Goal: Information Seeking & Learning: Learn about a topic

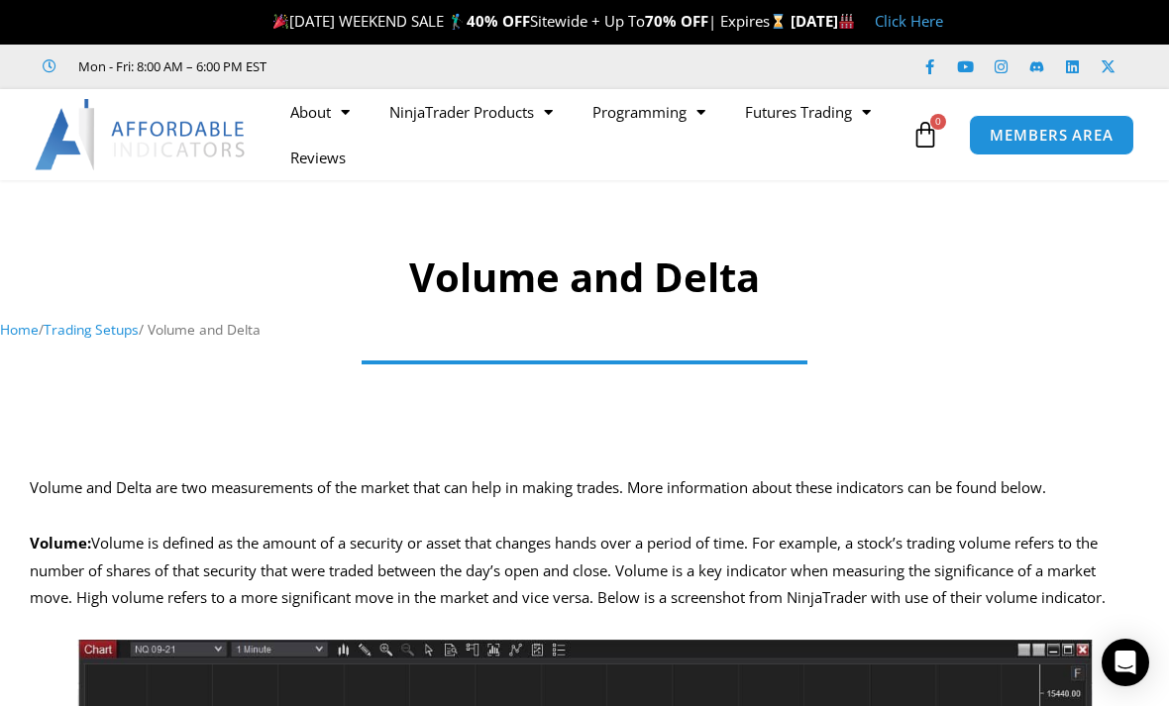
click at [532, 124] on link "NinjaTrader Products" at bounding box center [471, 112] width 203 height 46
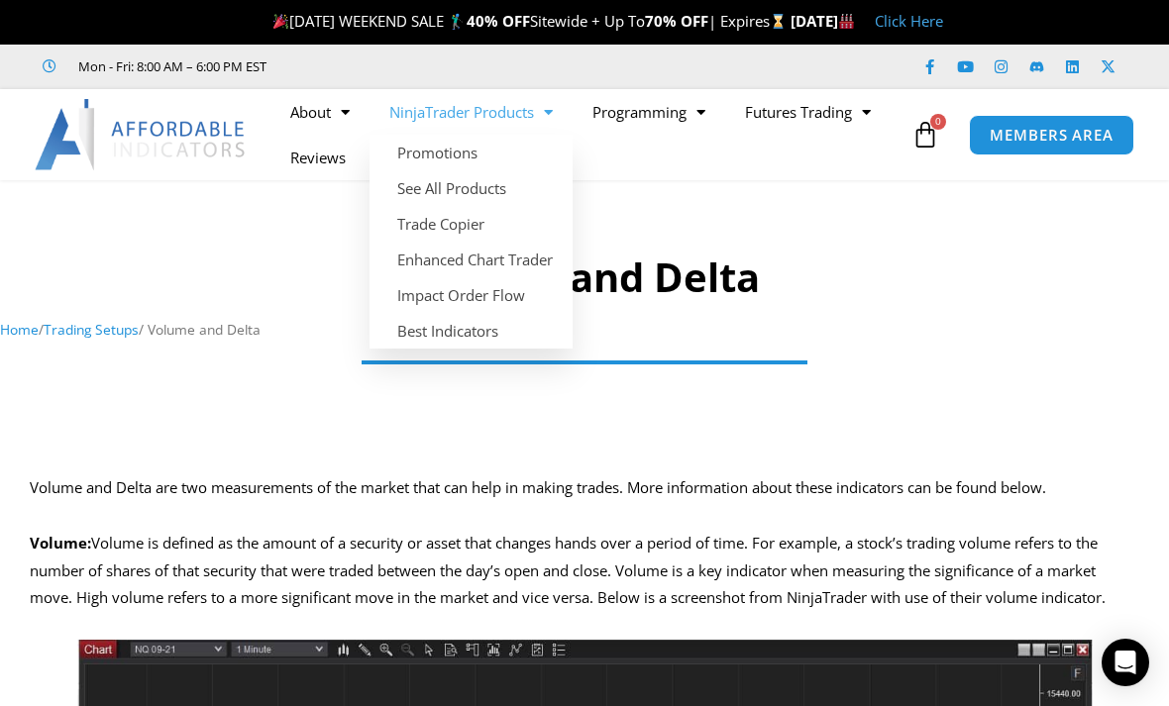
click at [504, 296] on link "Impact Order Flow" at bounding box center [471, 295] width 203 height 36
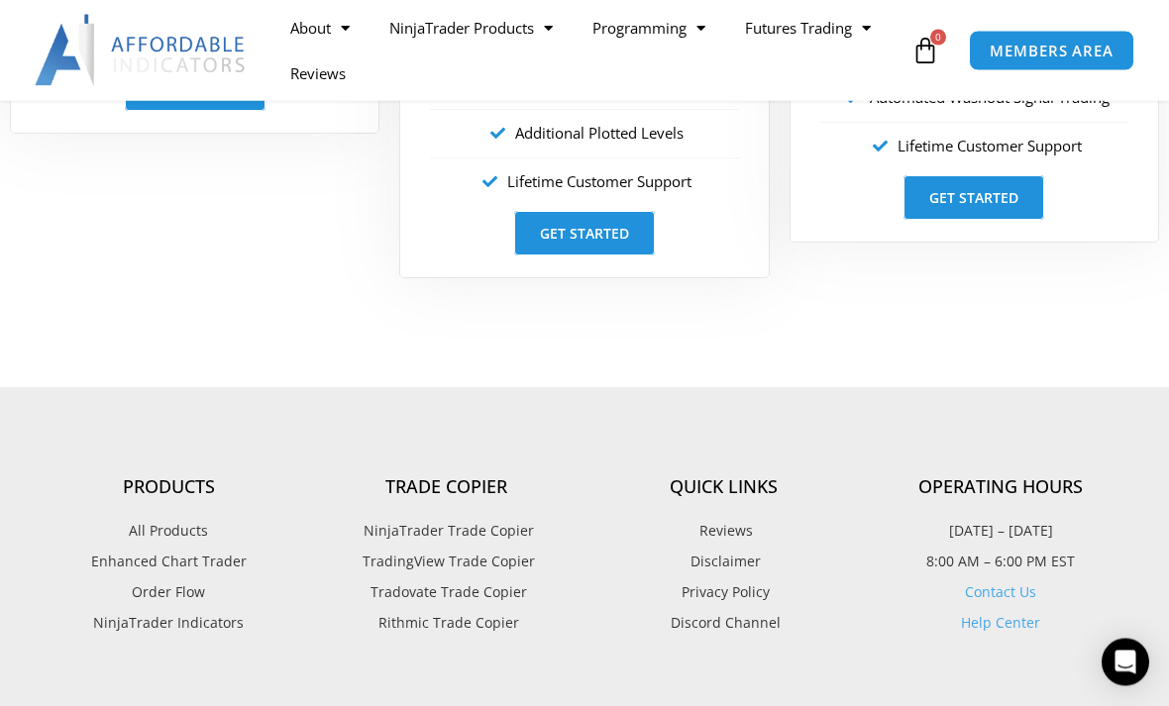
scroll to position [4256, 0]
click at [226, 610] on span "NinjaTrader Indicators" at bounding box center [168, 623] width 151 height 26
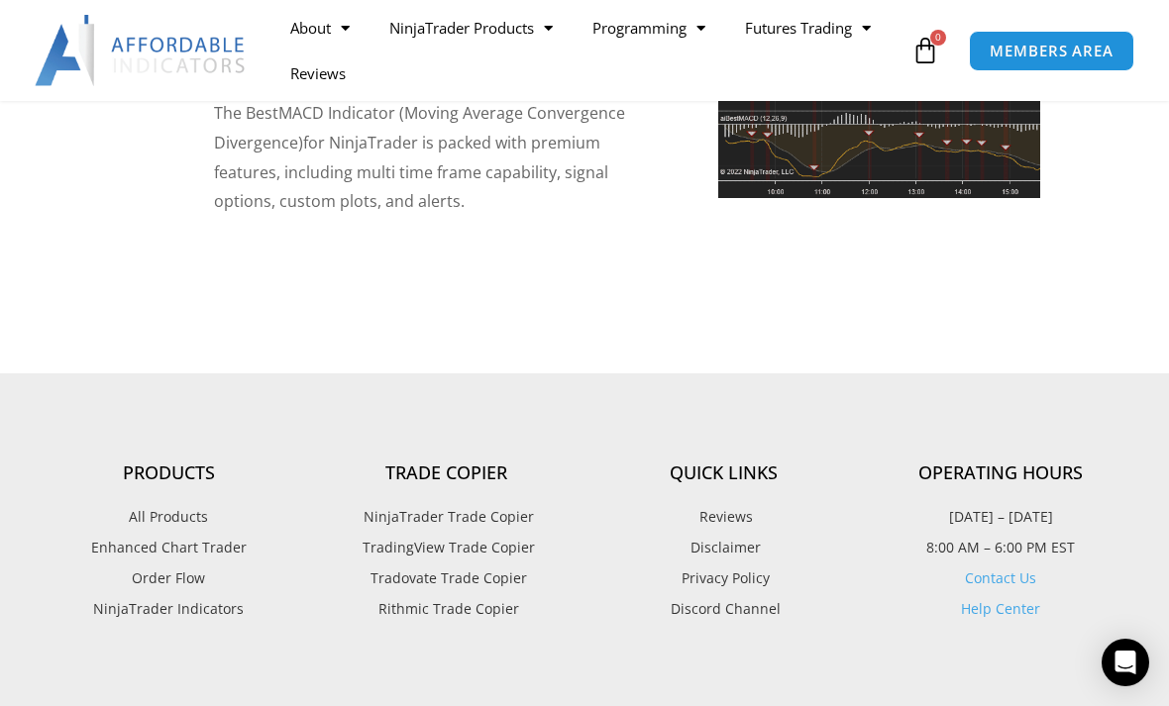
scroll to position [4925, 0]
click at [186, 567] on span "Order Flow" at bounding box center [168, 580] width 73 height 26
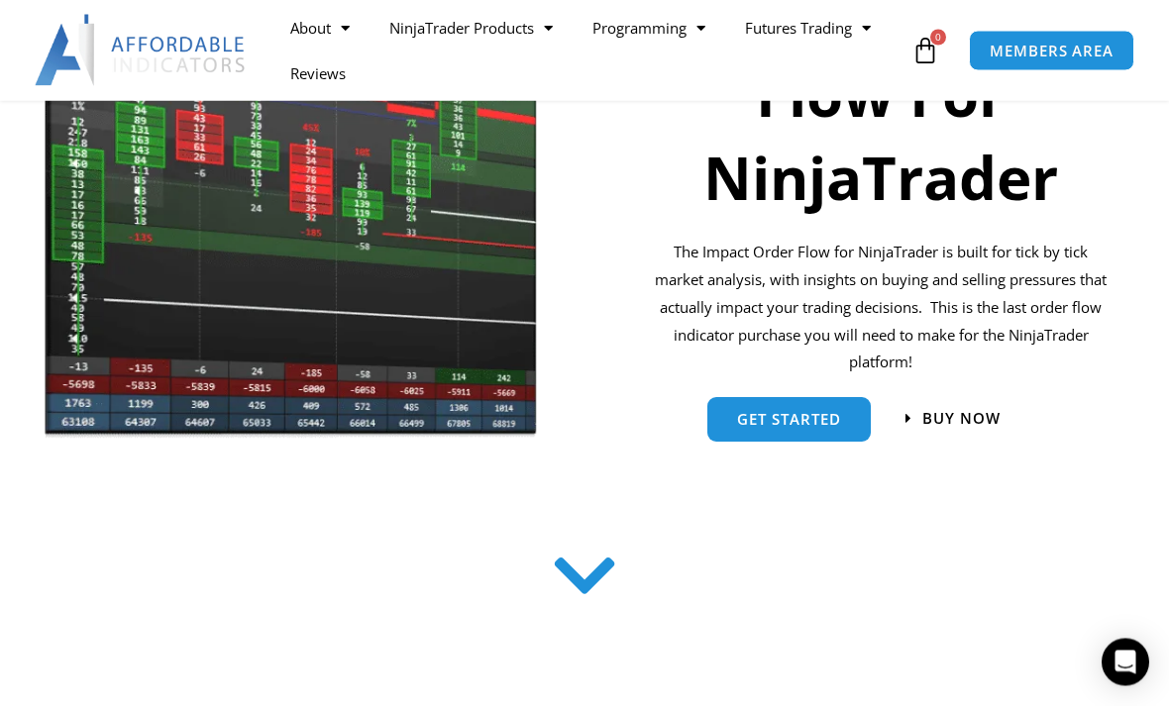
scroll to position [419, 0]
click at [803, 412] on span "get started" at bounding box center [789, 419] width 104 height 15
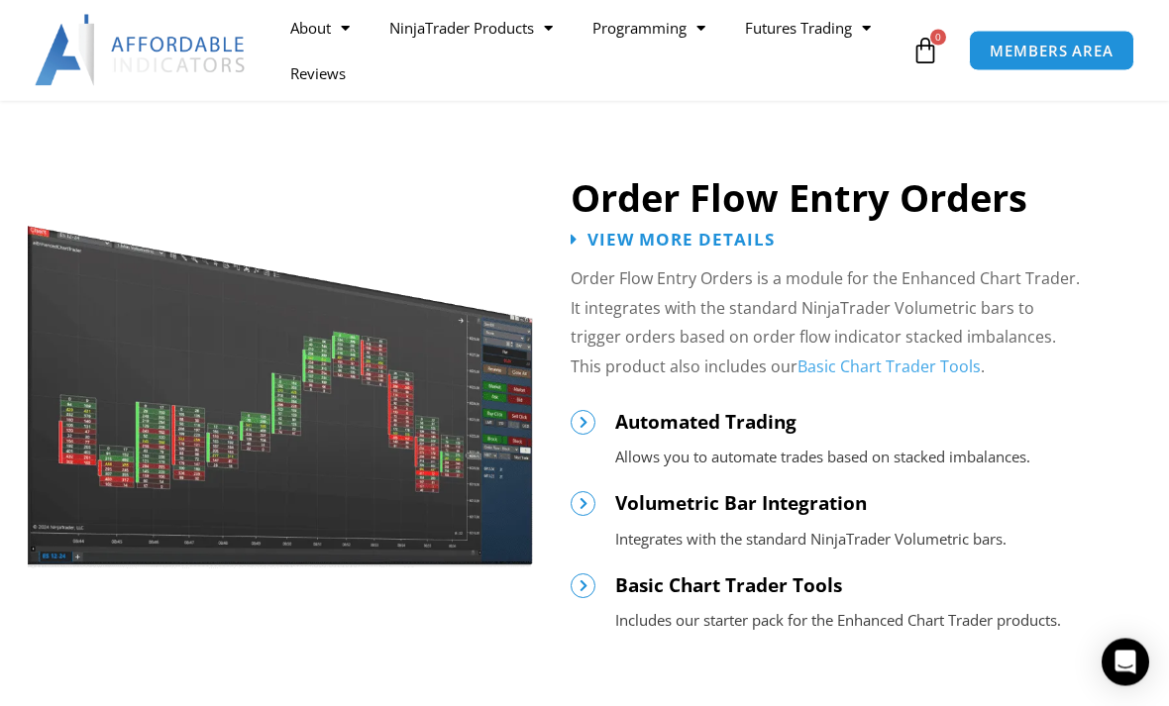
scroll to position [1118, 0]
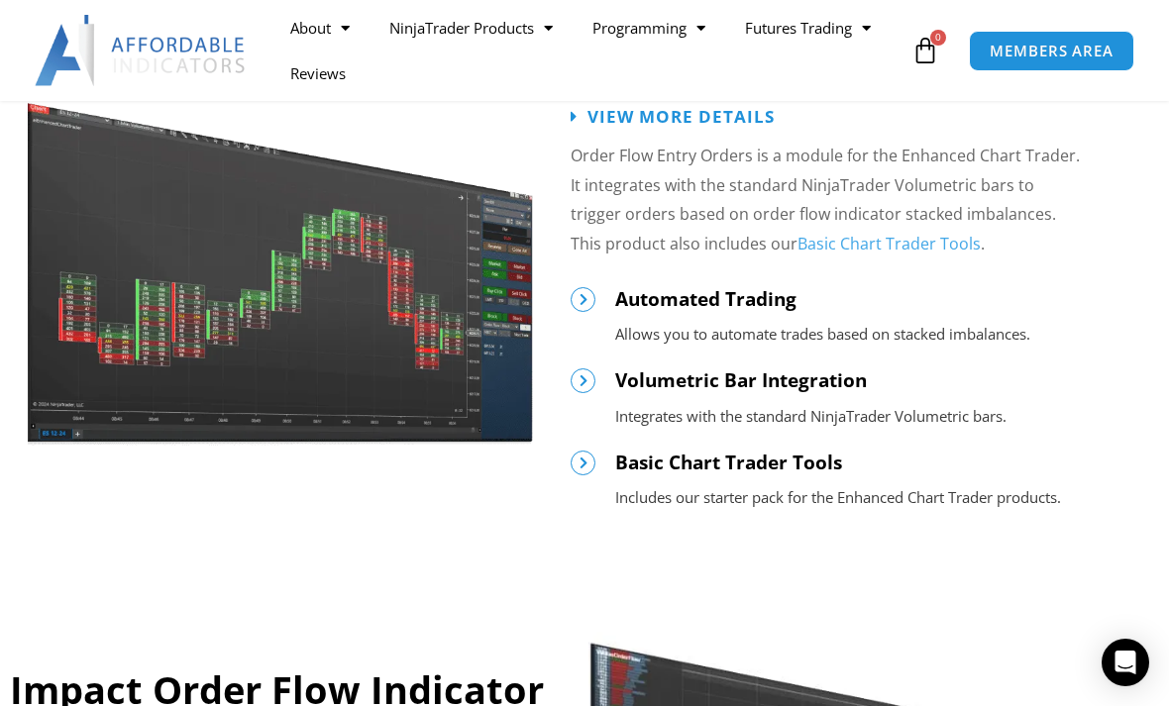
click at [701, 117] on span "View More Details" at bounding box center [681, 116] width 187 height 17
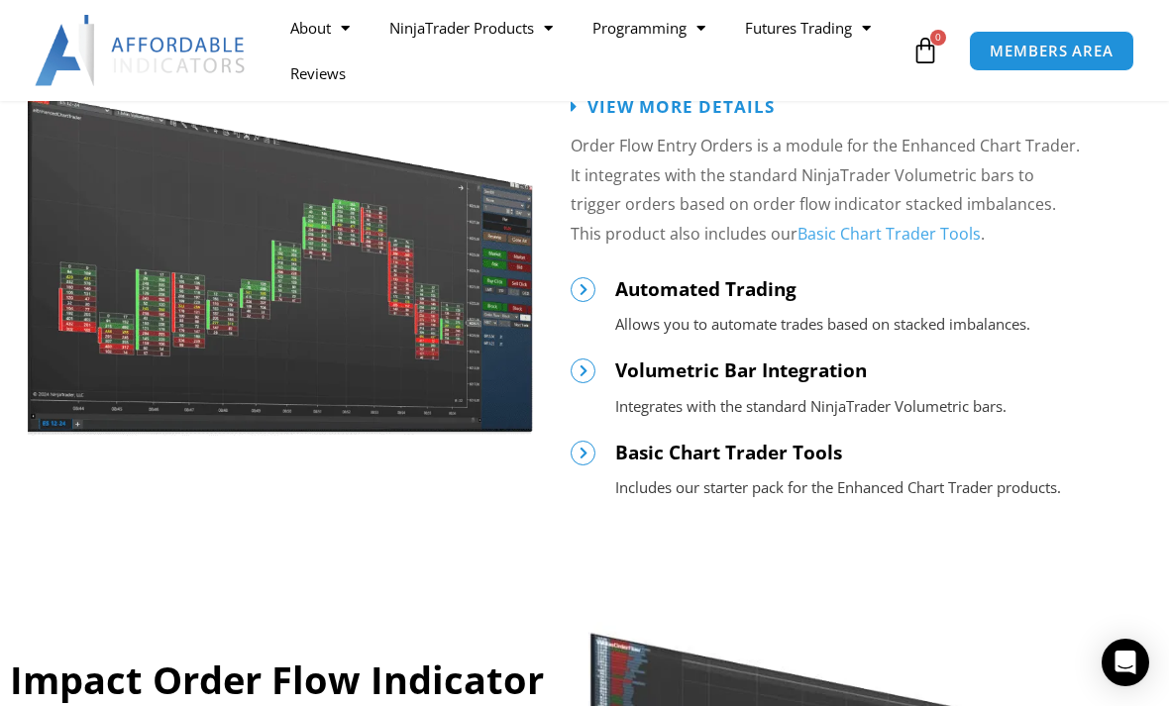
scroll to position [482, 0]
